Goal: Task Accomplishment & Management: Use online tool/utility

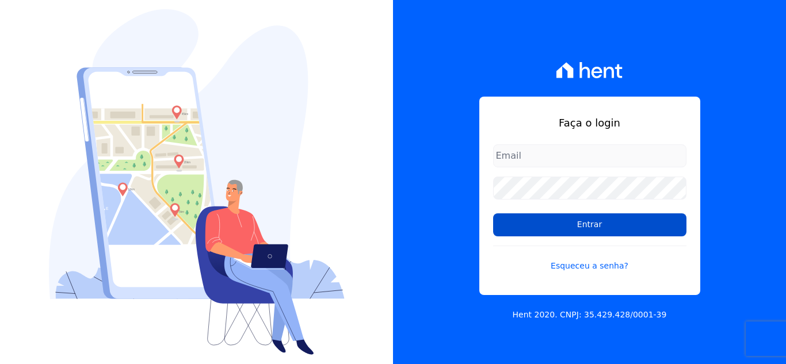
type input "[EMAIL_ADDRESS][DOMAIN_NAME]"
click at [528, 228] on input "Entrar" at bounding box center [589, 224] width 193 height 23
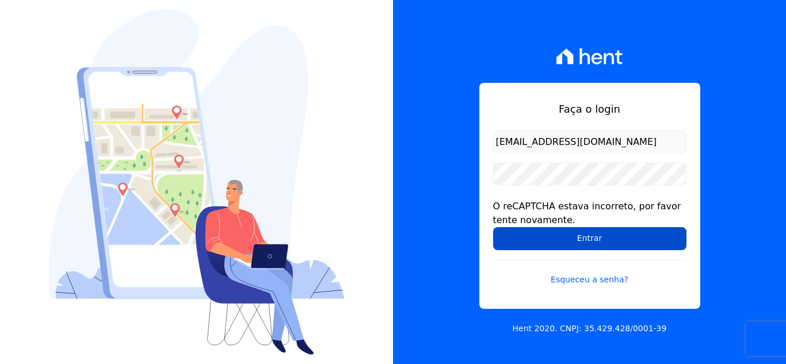
click at [519, 236] on input "Entrar" at bounding box center [589, 238] width 193 height 23
click at [537, 237] on input "Entrar" at bounding box center [589, 238] width 193 height 23
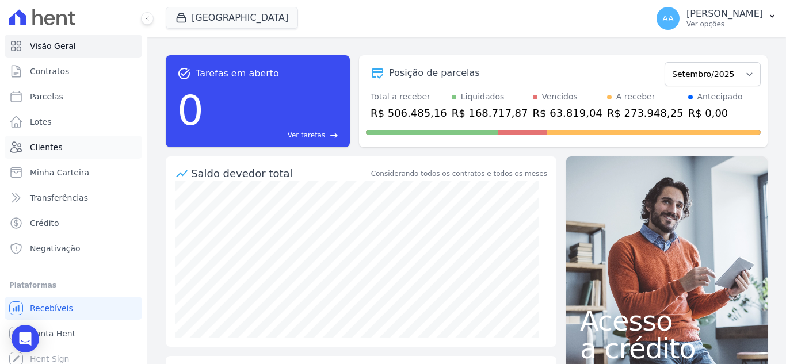
click at [67, 148] on link "Clientes" at bounding box center [74, 147] width 138 height 23
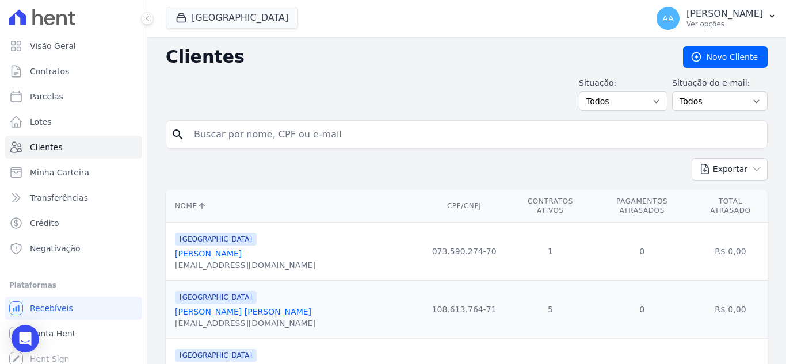
click at [261, 138] on input "search" at bounding box center [474, 134] width 575 height 23
paste input "Andrea Santos da Silva"
type input "Andrea Santos da Silva"
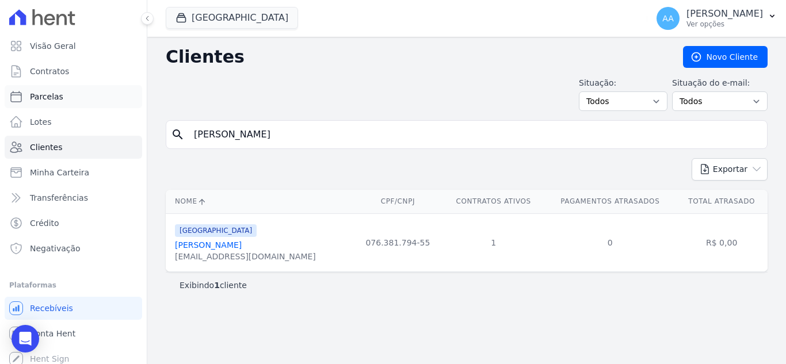
click at [96, 91] on link "Parcelas" at bounding box center [74, 96] width 138 height 23
select select
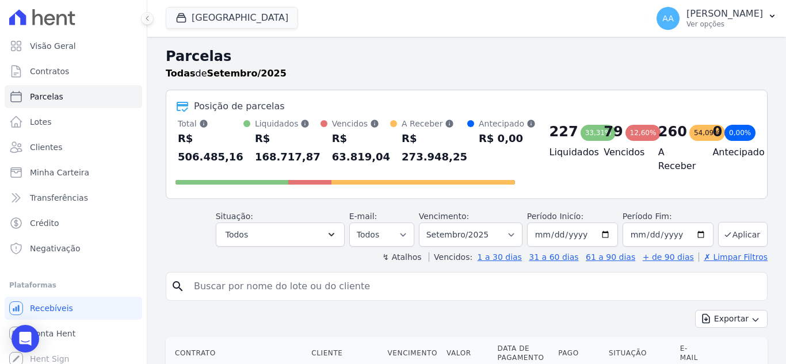
click at [97, 95] on link "Parcelas" at bounding box center [74, 96] width 138 height 23
drag, startPoint x: 329, startPoint y: 273, endPoint x: 322, endPoint y: 282, distance: 11.2
click at [326, 275] on div "search" at bounding box center [467, 286] width 602 height 29
click at [325, 285] on input "search" at bounding box center [474, 286] width 575 height 23
paste input "Andrea Santos da Silva"
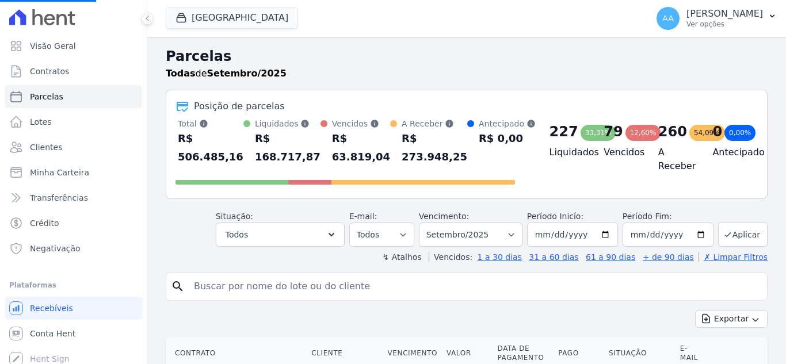
type input "Andrea Santos da Silva"
select select
click at [325, 285] on input "search" at bounding box center [474, 286] width 575 height 23
paste input "Andrea Santos da Silva"
type input "Andrea Santos da Silva"
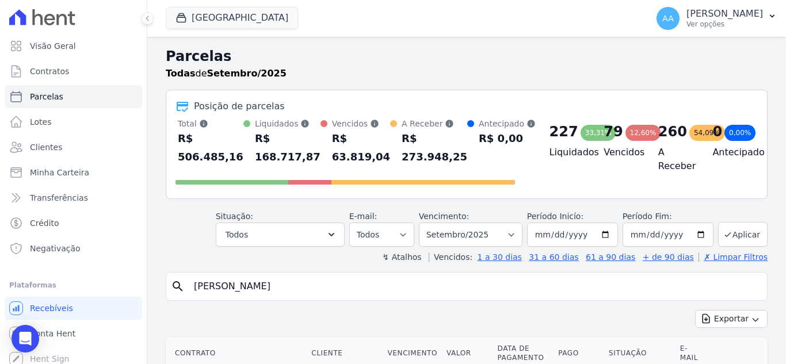
select select
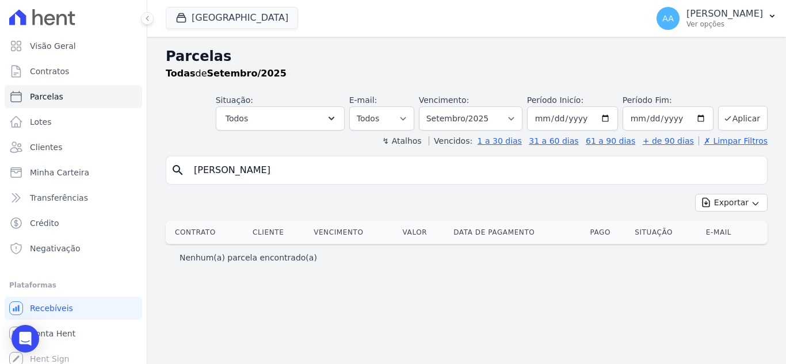
drag, startPoint x: 220, startPoint y: 173, endPoint x: 229, endPoint y: 160, distance: 16.1
click at [220, 173] on input "Andrea Santos da Silva" at bounding box center [474, 170] width 575 height 23
type input "Andréa Santos da Silva"
select select
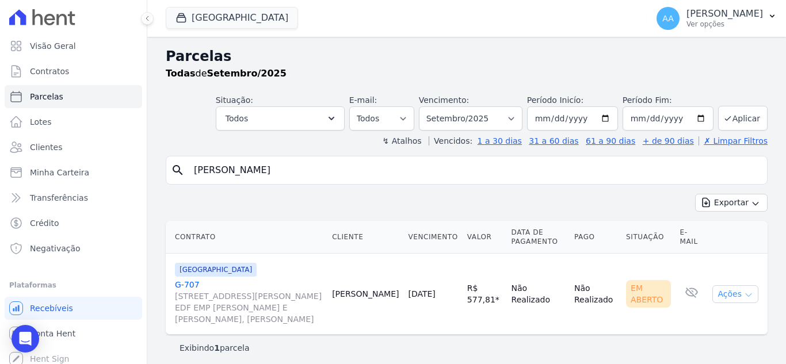
click at [723, 299] on button "Ações" at bounding box center [735, 294] width 46 height 18
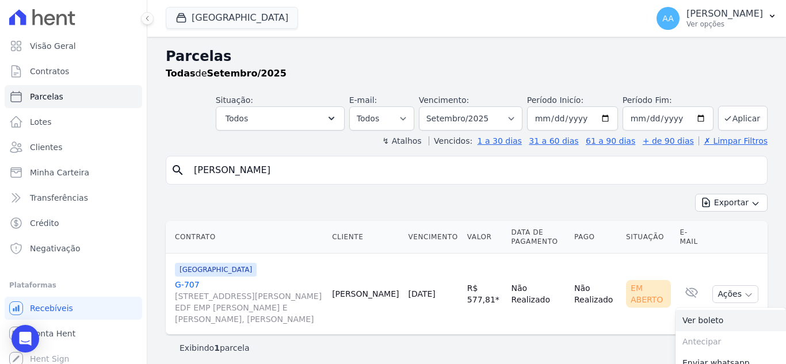
click at [713, 324] on link "Ver boleto" at bounding box center [730, 320] width 110 height 21
